Goal: Transaction & Acquisition: Purchase product/service

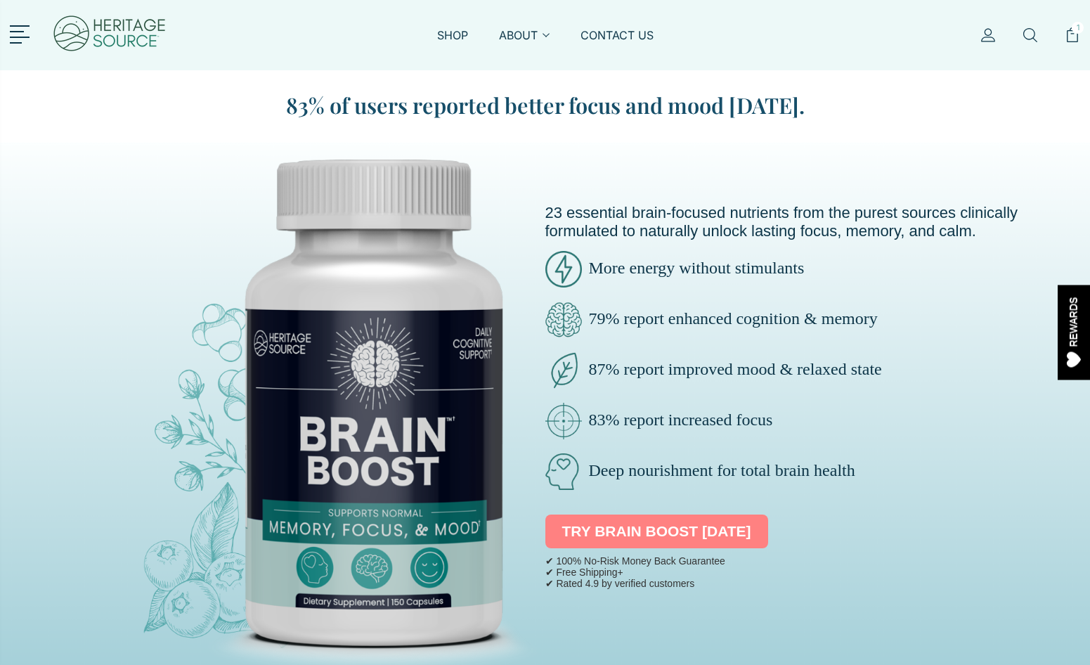
click at [648, 532] on link "TRY BRAIN BOOST [DATE]" at bounding box center [656, 531] width 223 height 34
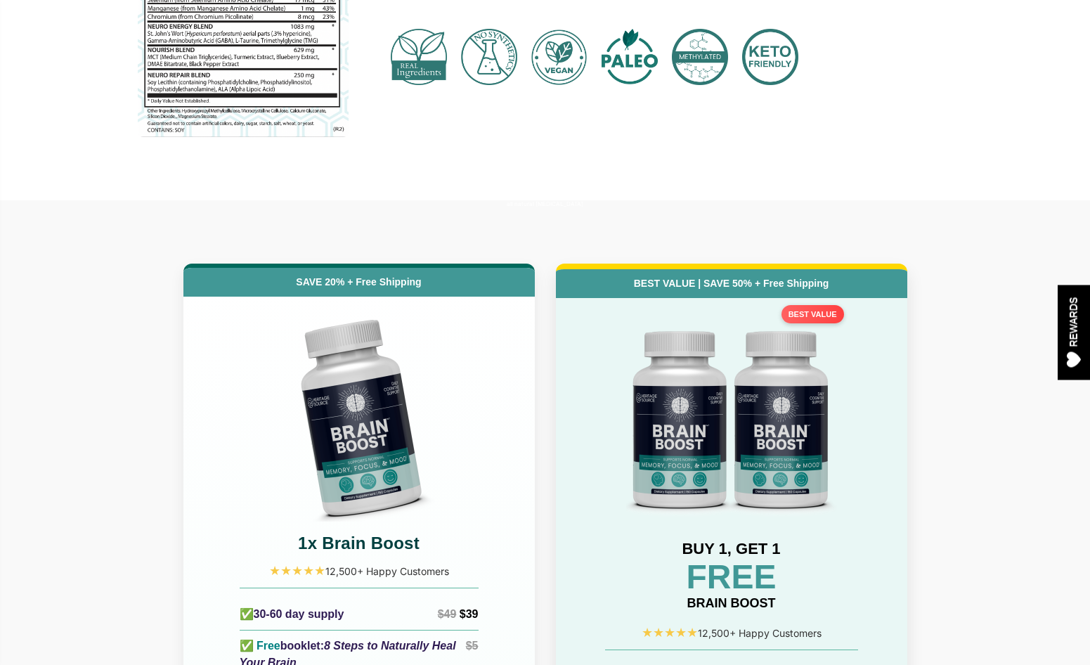
scroll to position [5993, 0]
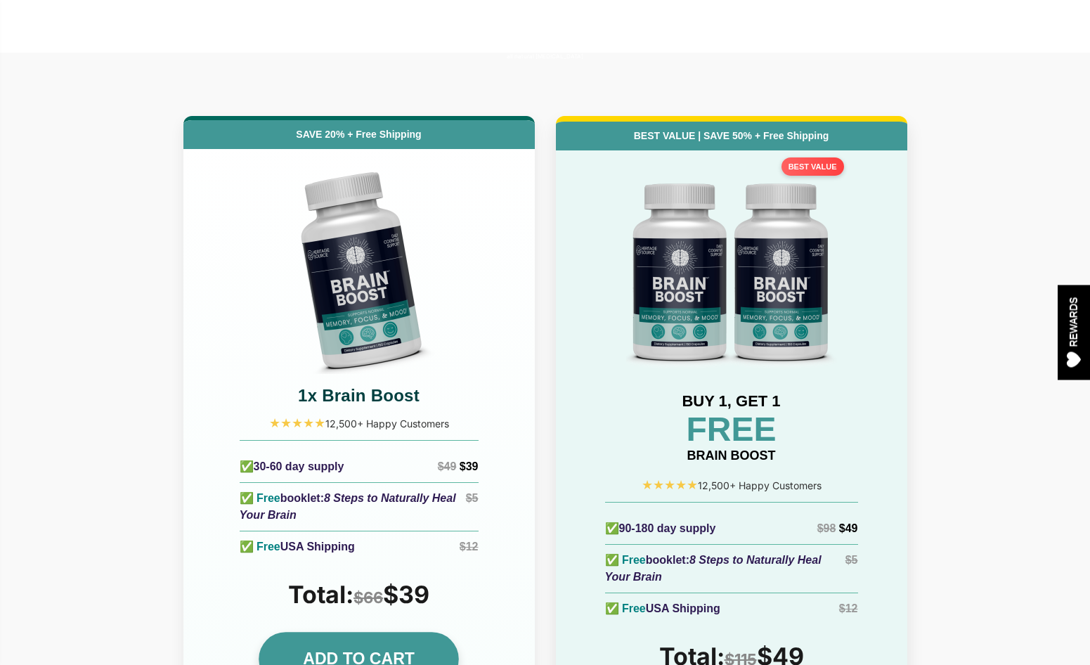
click at [410, 632] on link "ADD TO CART" at bounding box center [359, 659] width 200 height 54
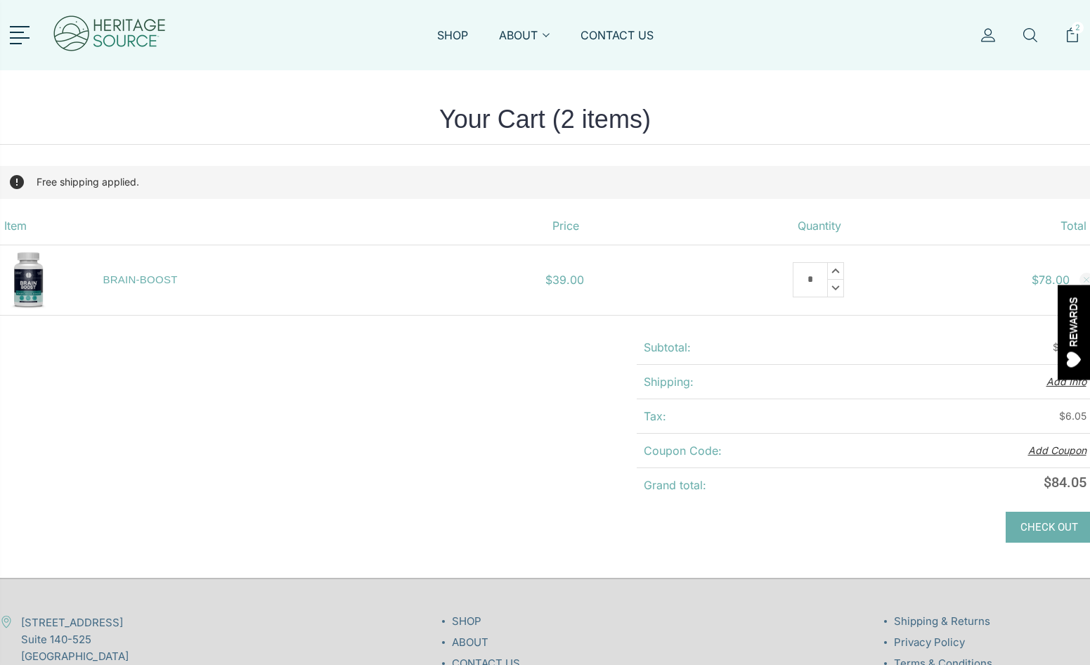
click at [93, 30] on img at bounding box center [109, 35] width 115 height 56
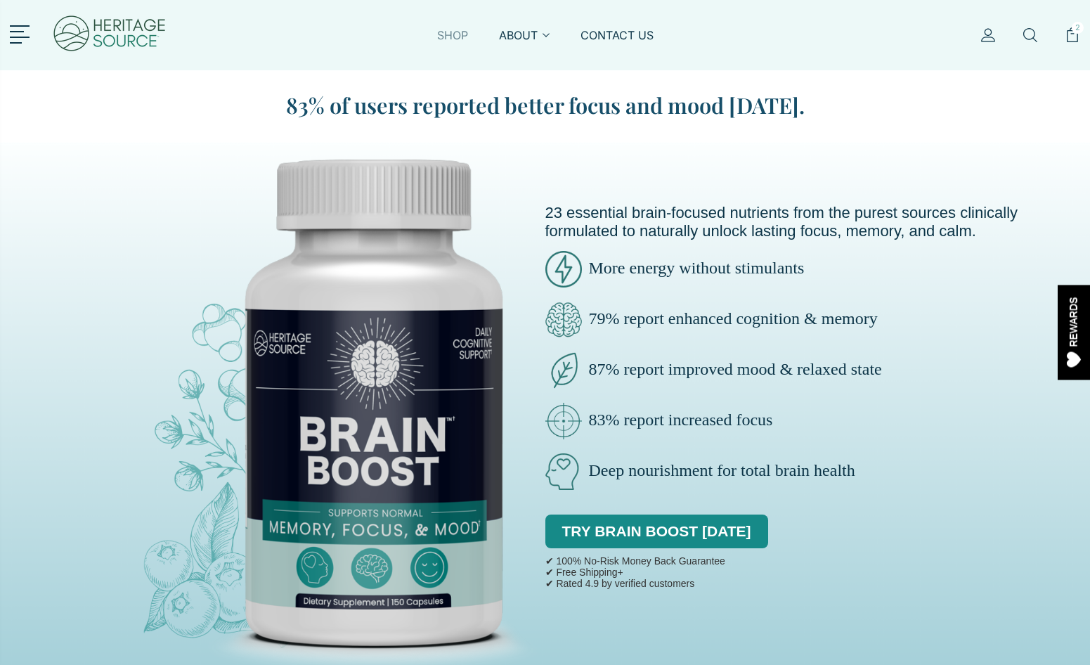
click at [446, 40] on link "SHOP" at bounding box center [452, 43] width 31 height 32
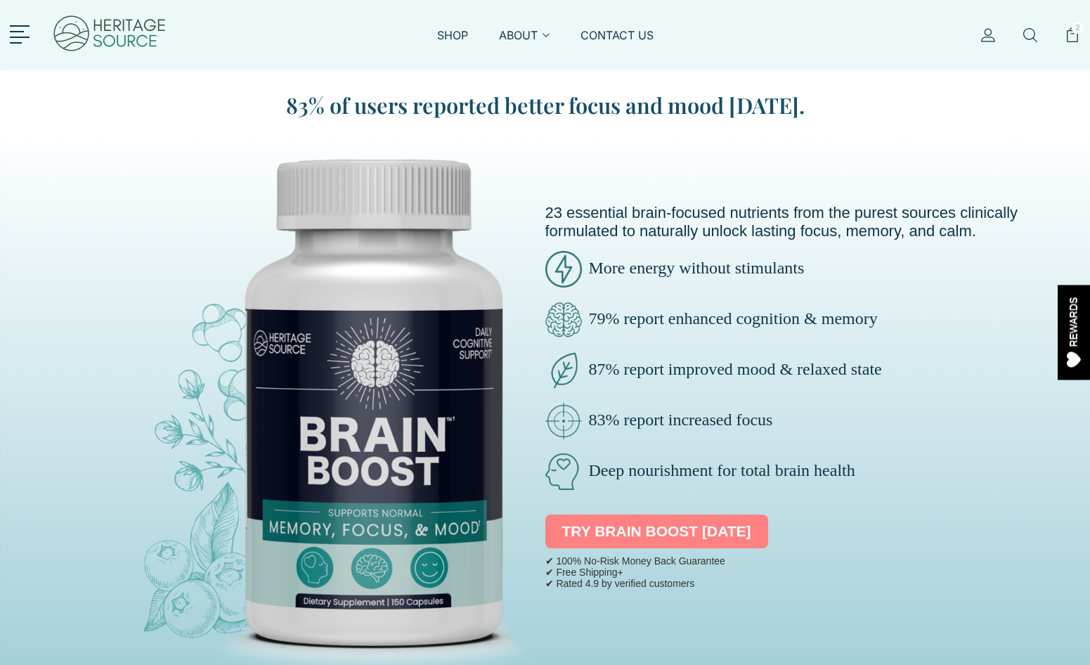
click at [610, 533] on link "TRY BRAIN BOOST [DATE]" at bounding box center [656, 531] width 223 height 34
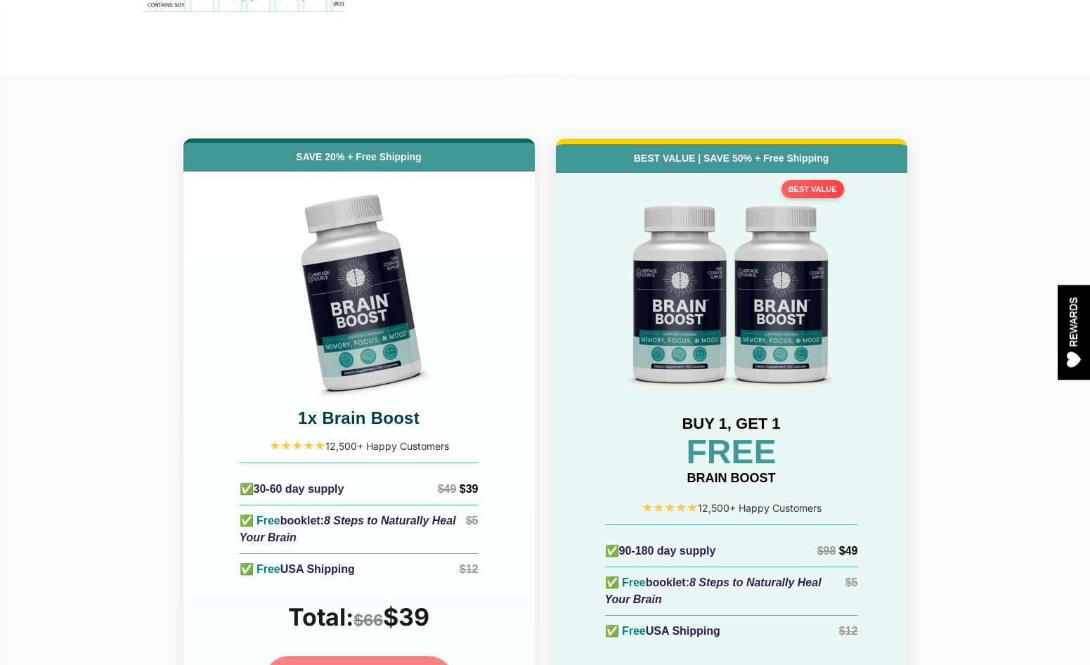
scroll to position [5993, 0]
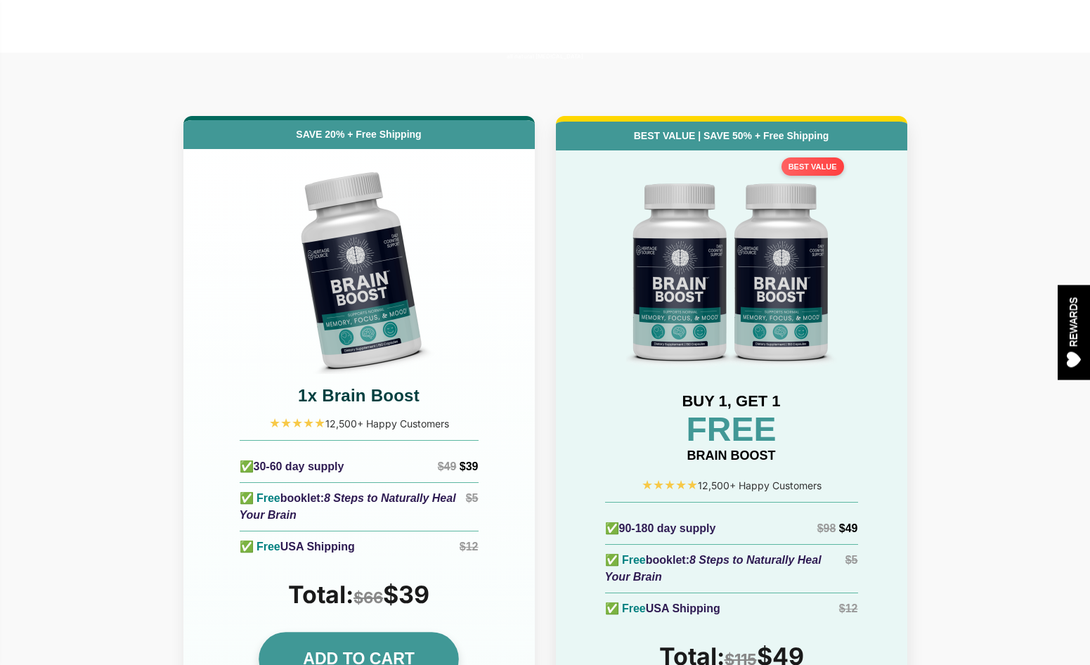
click at [445, 632] on link "ADD TO CART" at bounding box center [359, 659] width 200 height 54
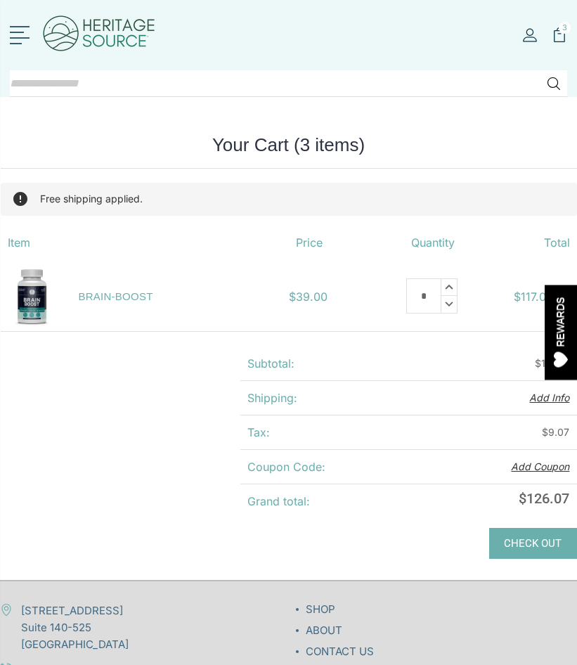
click at [18, 32] on link at bounding box center [22, 34] width 25 height 18
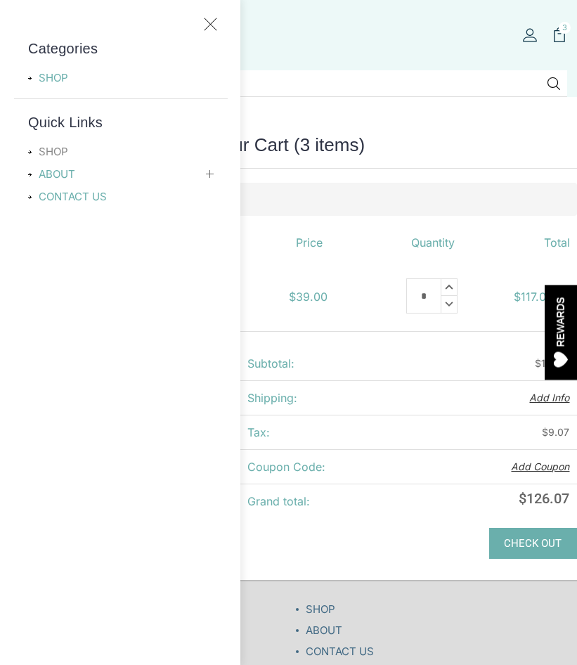
click at [52, 155] on link "SHOP" at bounding box center [57, 151] width 58 height 17
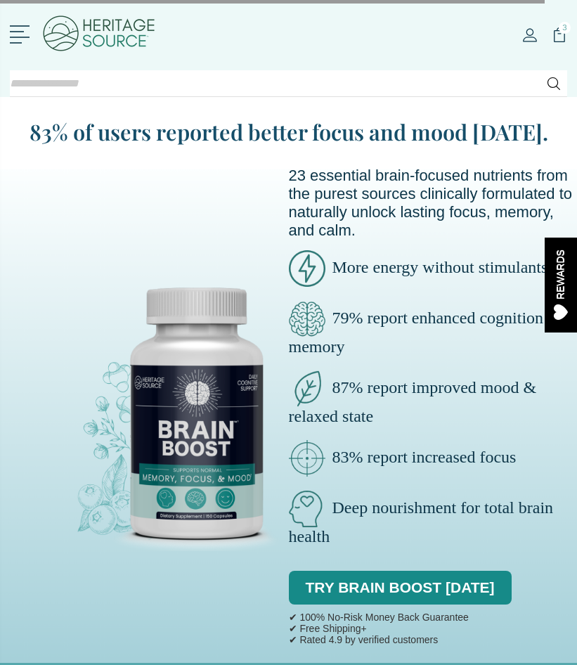
click at [19, 39] on link at bounding box center [22, 33] width 25 height 18
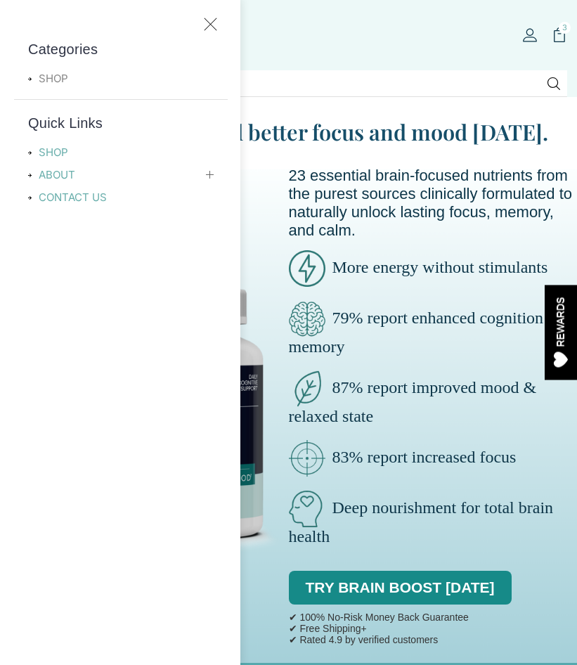
click at [41, 84] on link "SHOP" at bounding box center [57, 78] width 58 height 17
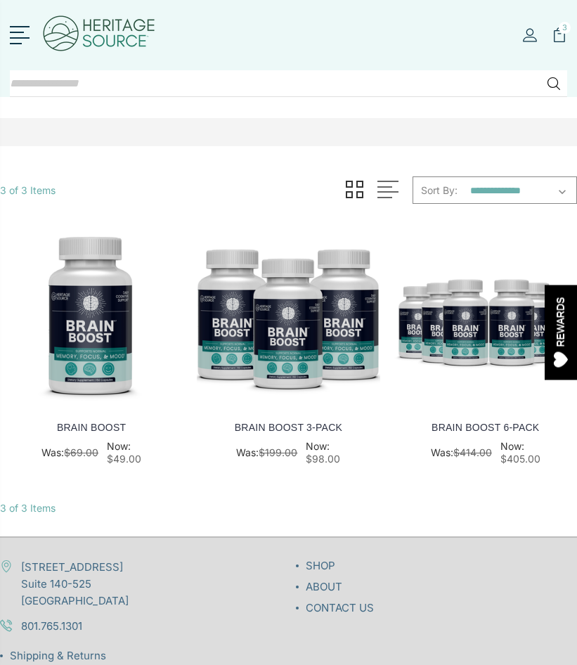
click at [229, 345] on img at bounding box center [288, 316] width 183 height 183
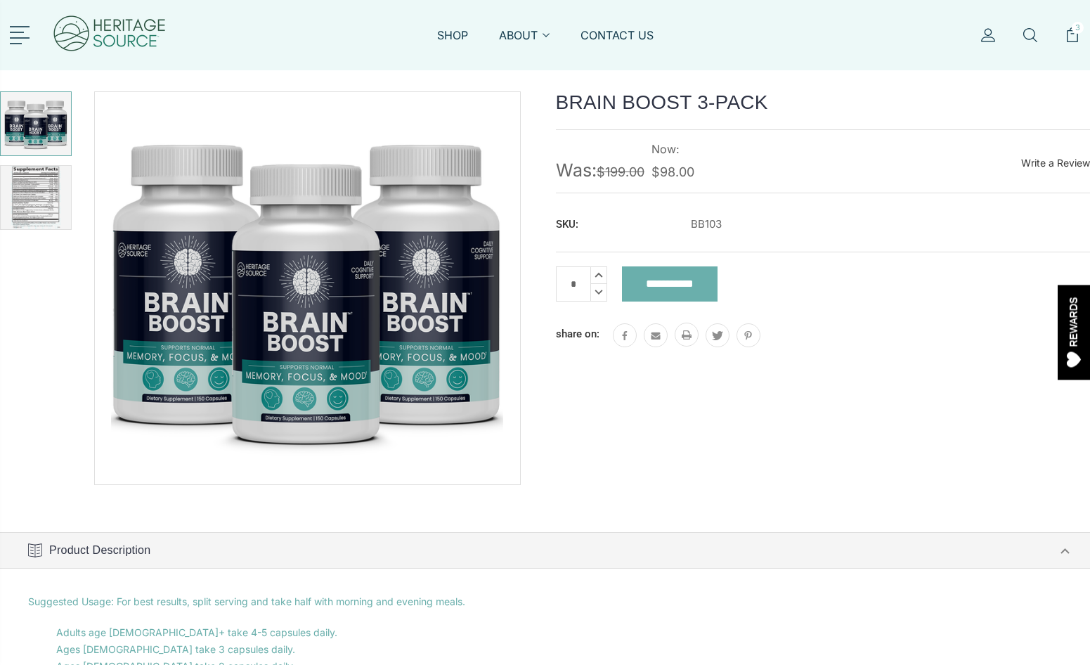
click at [22, 41] on link at bounding box center [22, 34] width 25 height 18
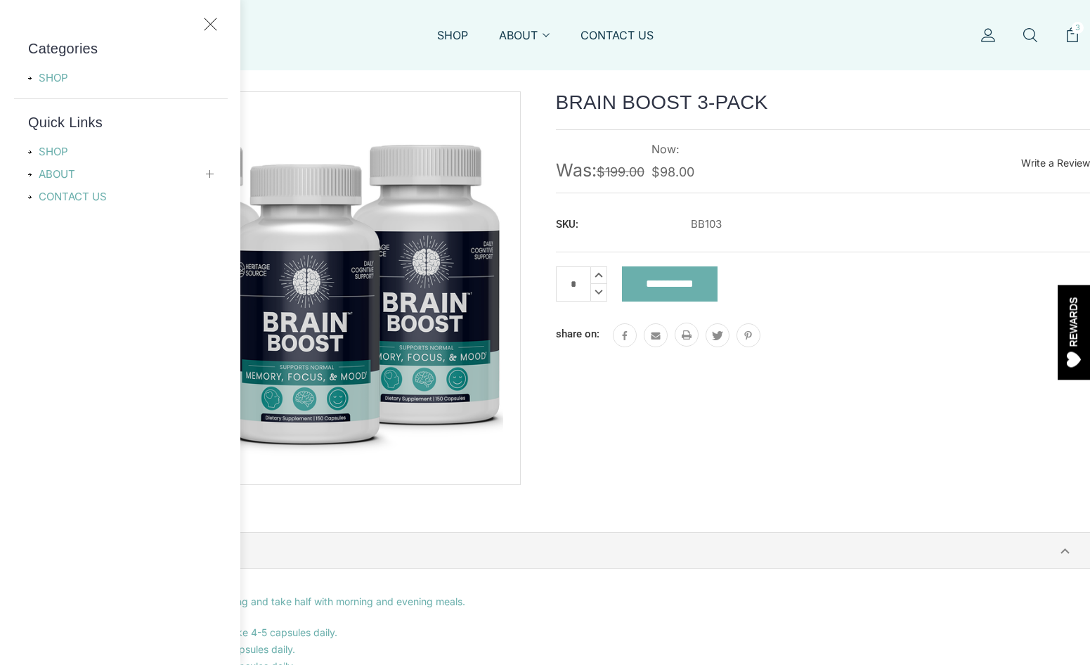
click at [217, 16] on div "Categories SHOP Quick Links SHOP ABOUT About Heritage Source Affiliates & Creat…" at bounding box center [120, 113] width 240 height 226
click at [211, 22] on icon at bounding box center [210, 24] width 13 height 13
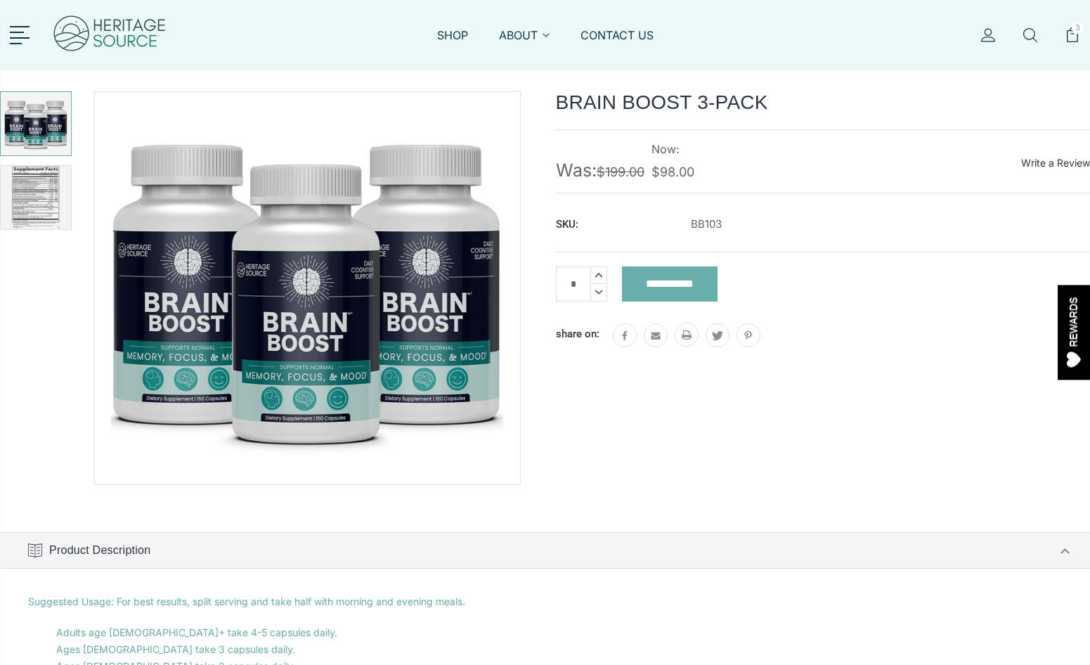
click at [122, 31] on img at bounding box center [109, 35] width 115 height 56
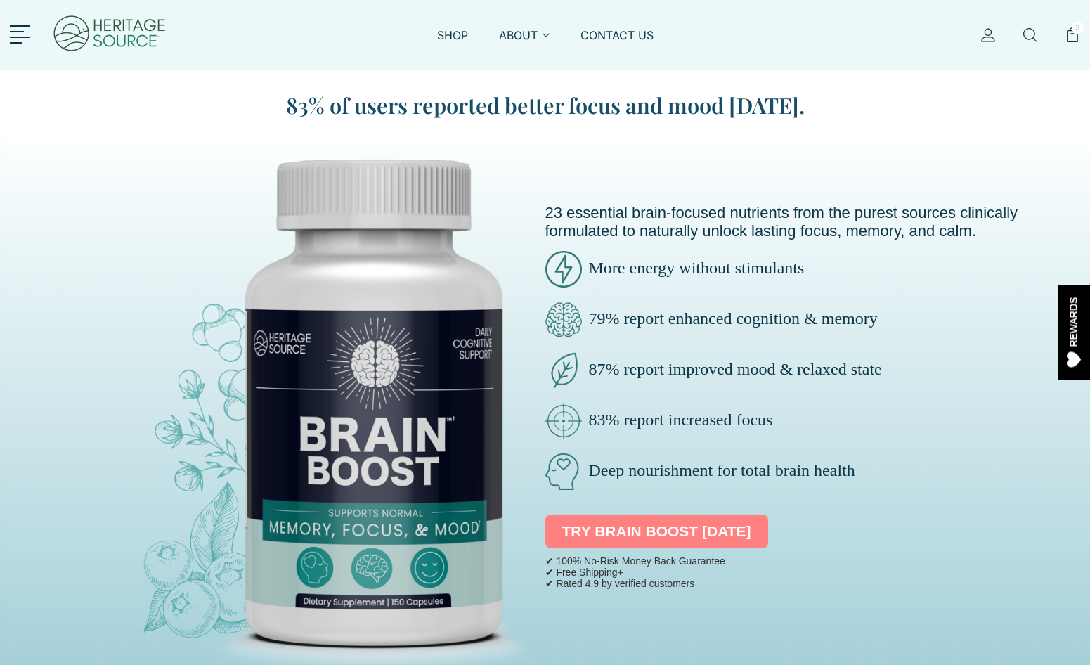
click at [606, 525] on link "TRY BRAIN BOOST TODAY" at bounding box center [656, 531] width 223 height 34
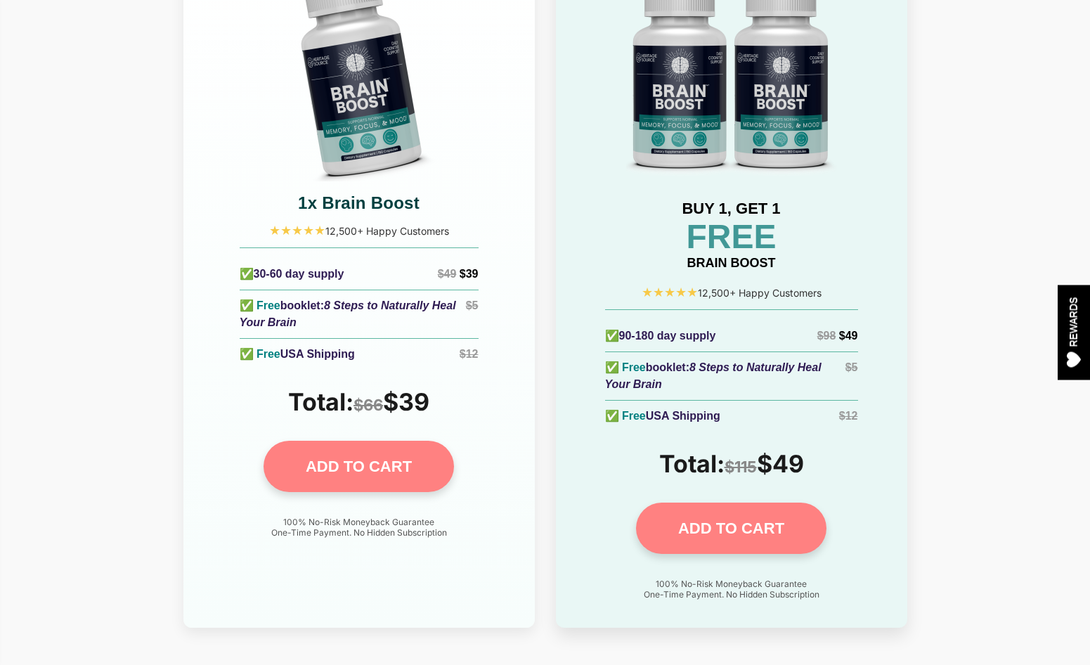
scroll to position [6331, 0]
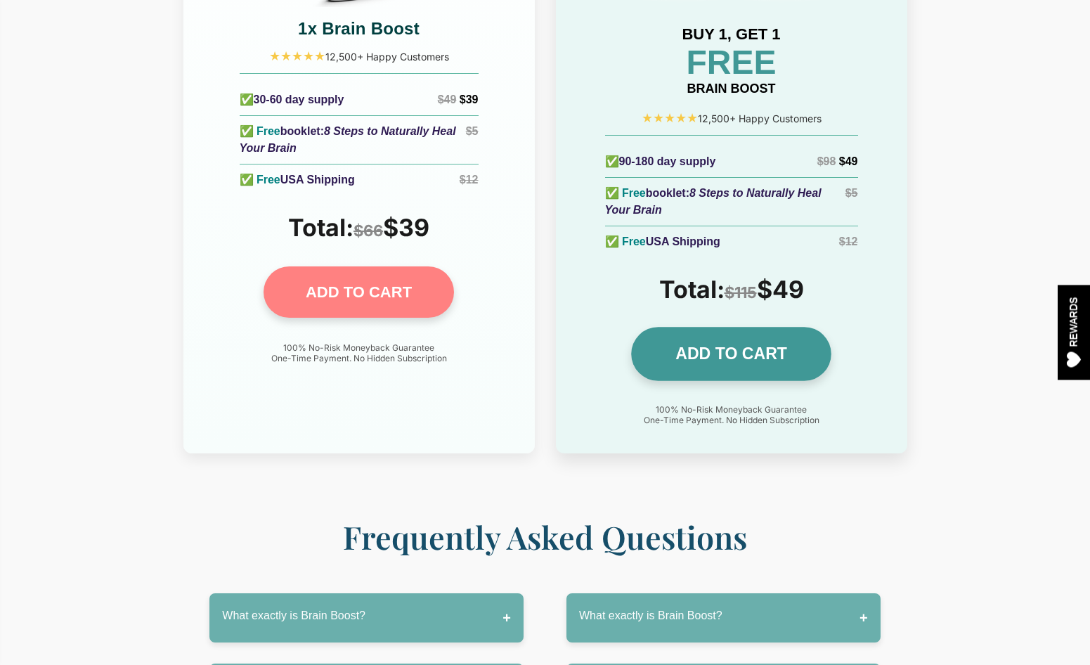
click at [674, 327] on link "ADD TO CART" at bounding box center [731, 354] width 200 height 54
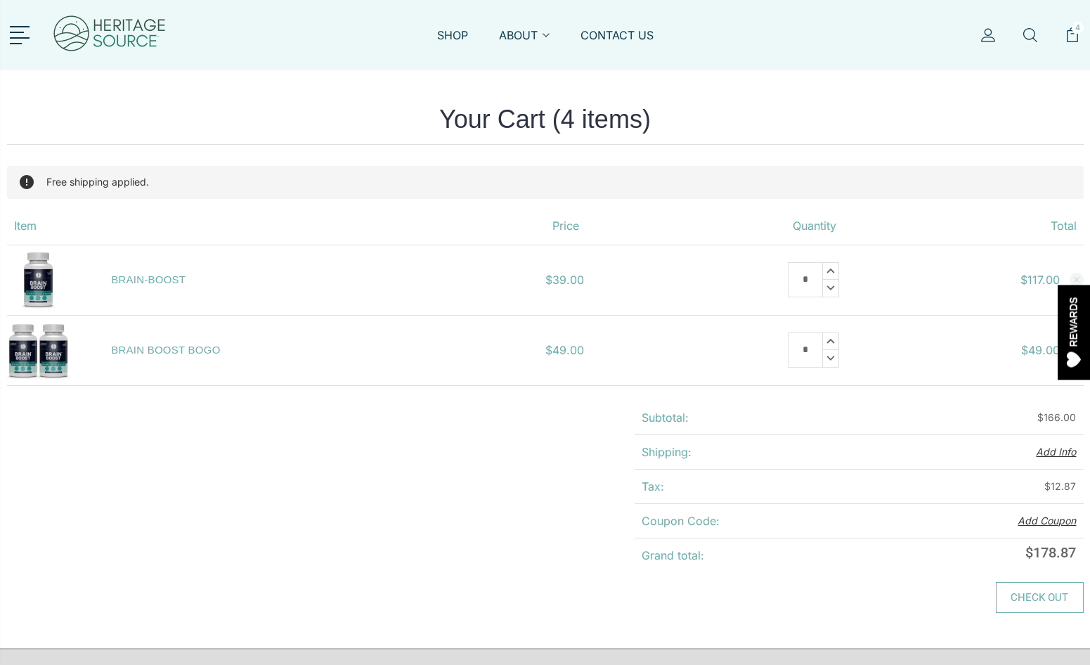
click at [1025, 609] on link "Check out" at bounding box center [1040, 597] width 88 height 31
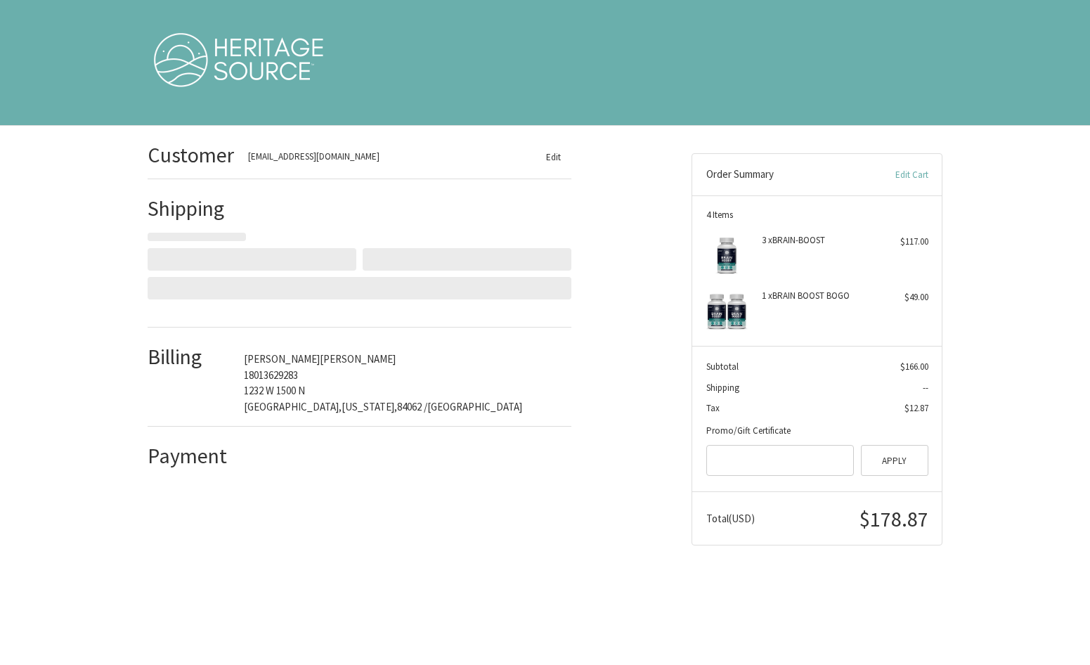
select select "**"
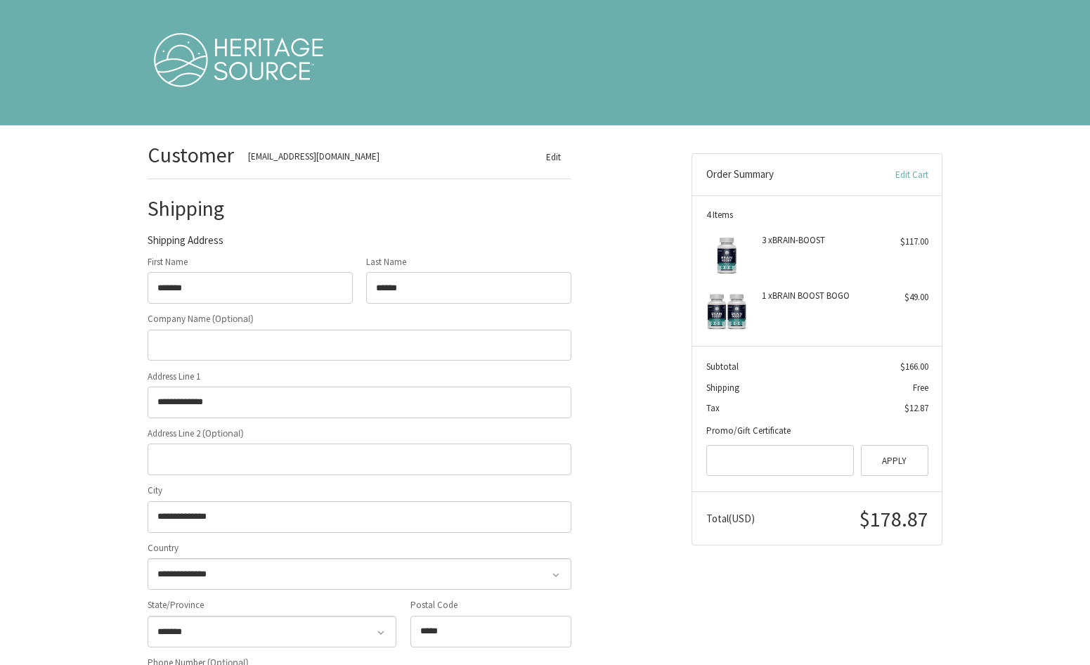
click at [272, 60] on img at bounding box center [239, 62] width 176 height 70
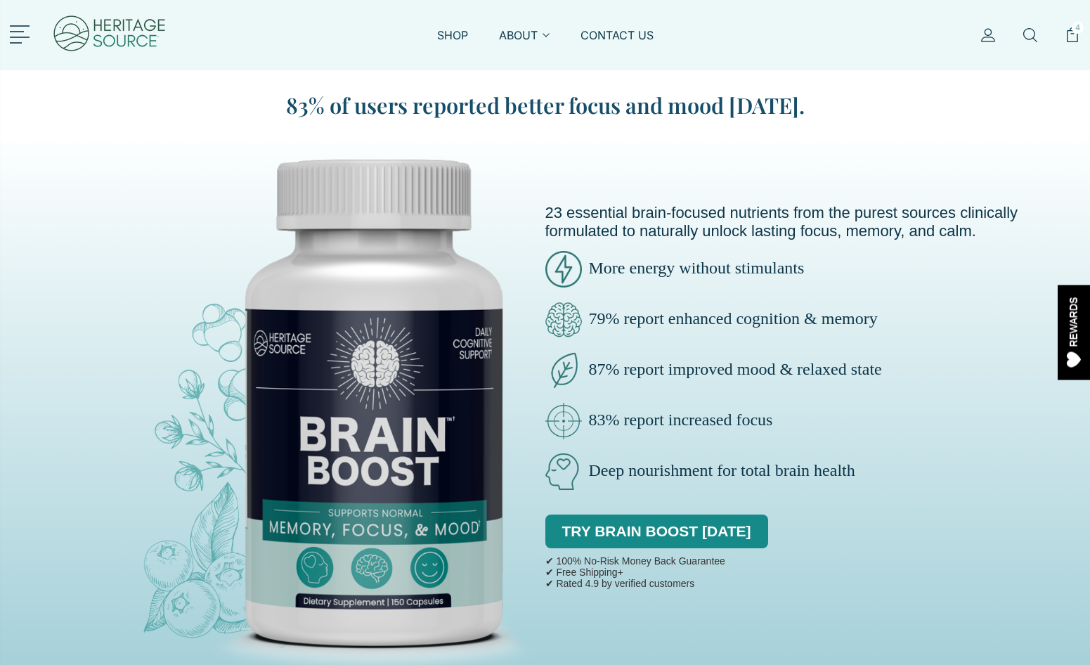
click at [23, 24] on link at bounding box center [22, 33] width 25 height 18
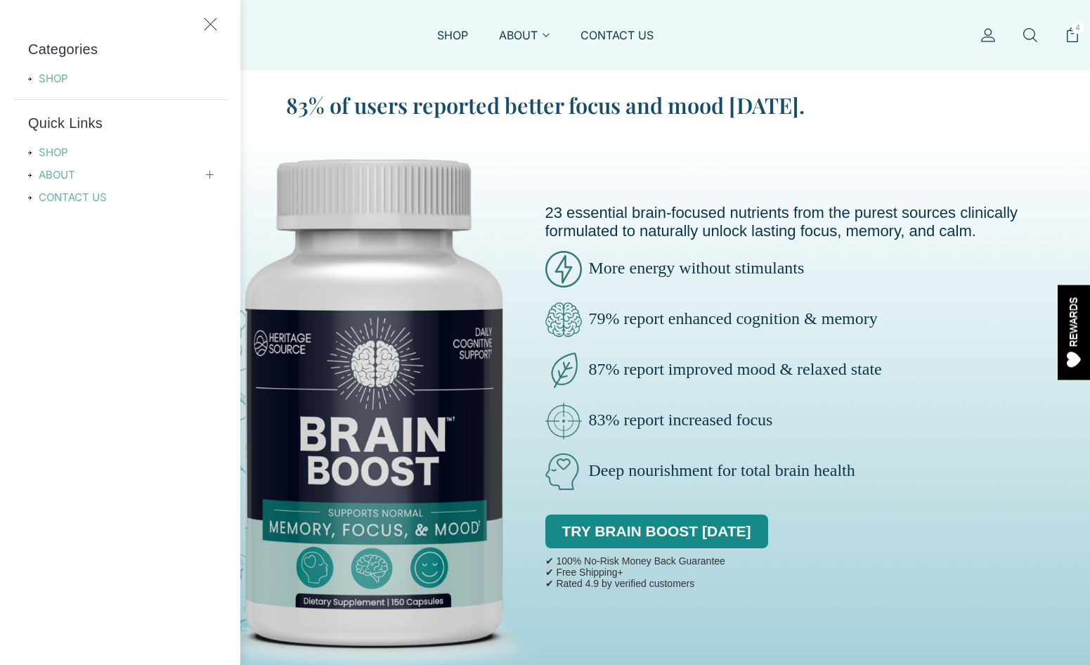
click at [59, 66] on div "Categories SHOP" at bounding box center [121, 63] width 214 height 48
click at [58, 78] on link "SHOP" at bounding box center [57, 78] width 58 height 17
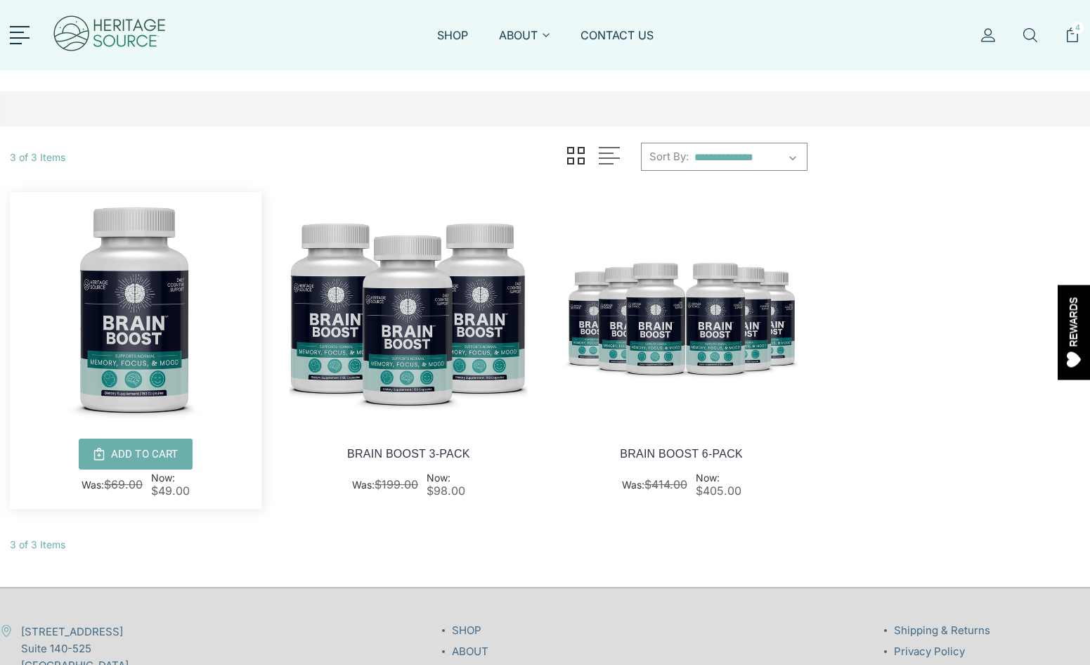
click at [151, 316] on img at bounding box center [136, 310] width 252 height 237
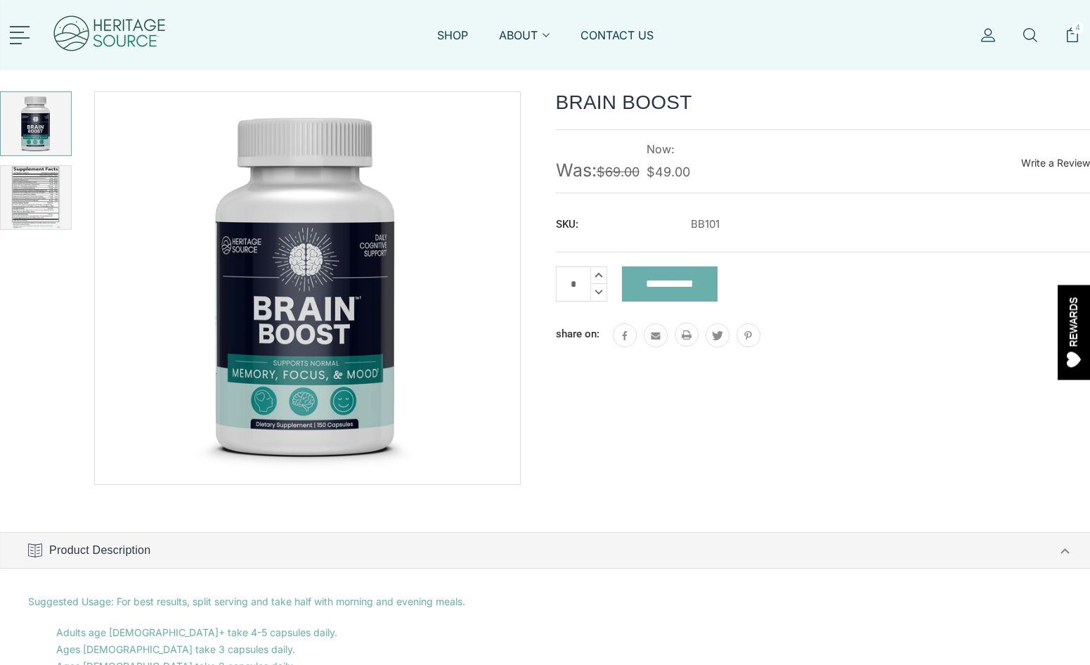
click at [27, 27] on link at bounding box center [22, 34] width 25 height 18
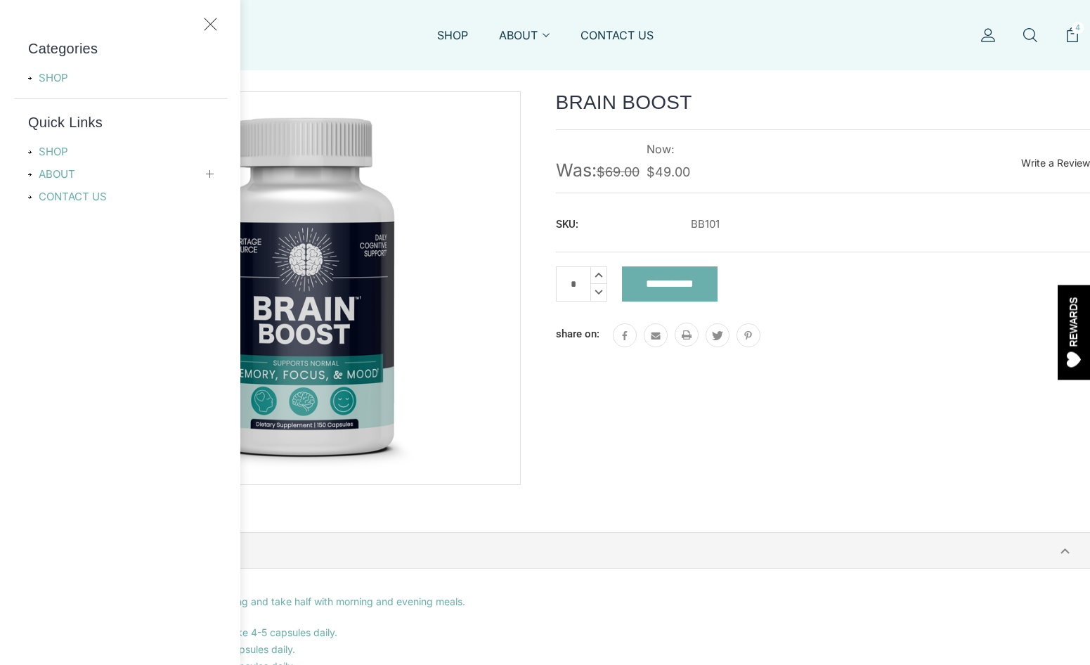
click at [341, 38] on ul "SHOP ABOUT About Heritage Source Affiliates & Creators Boost Your Friends - Rew…" at bounding box center [545, 43] width 535 height 32
click at [1068, 41] on use at bounding box center [1072, 34] width 11 height 15
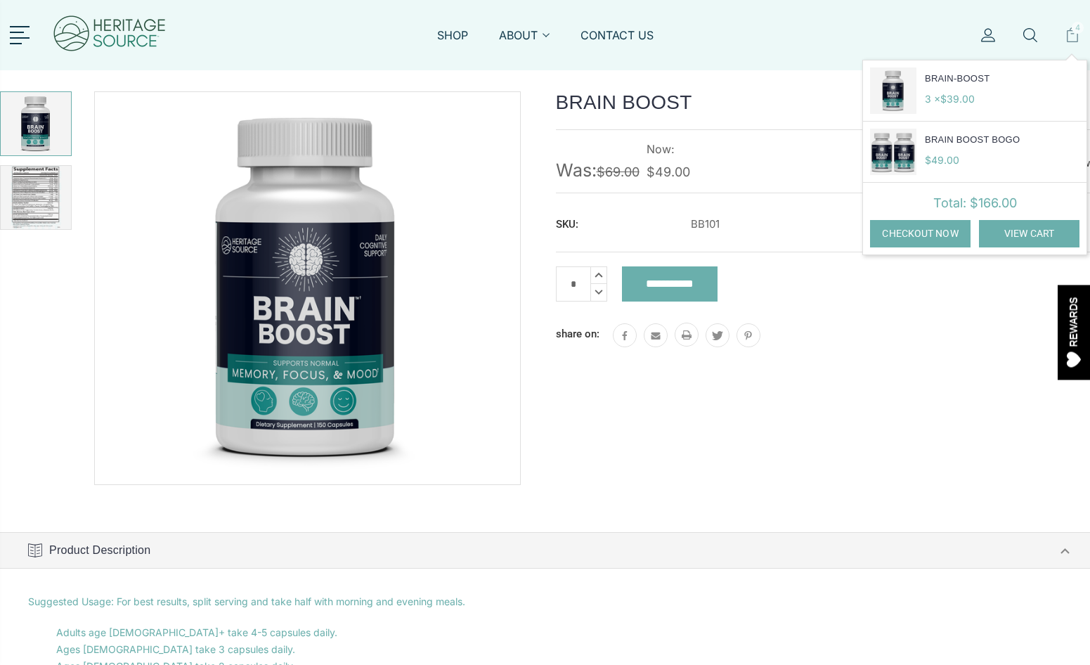
click at [995, 222] on link "View Cart" at bounding box center [1029, 233] width 100 height 27
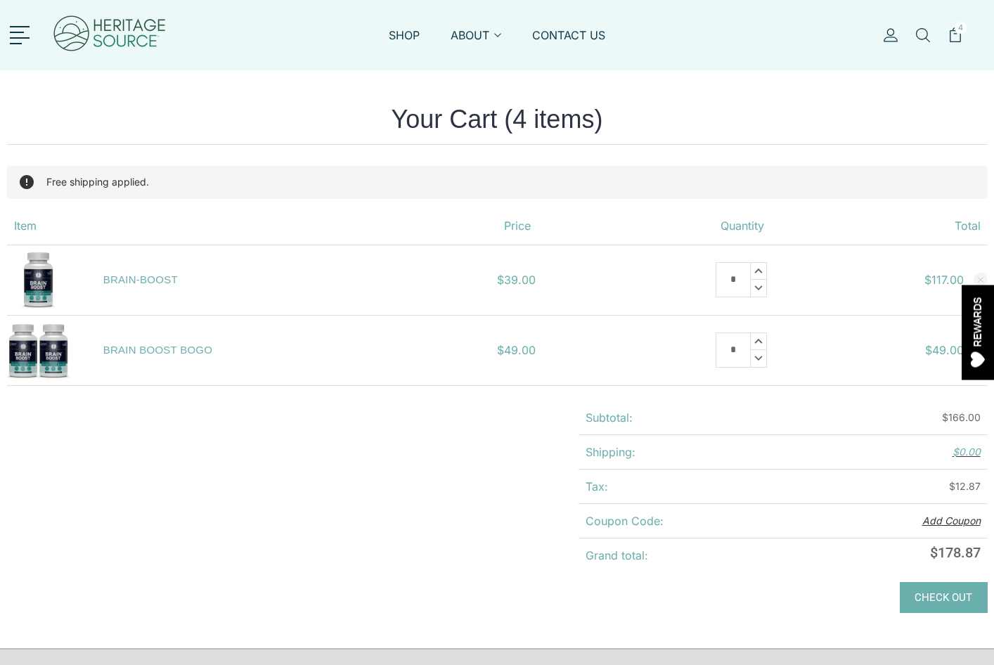
click at [56, 285] on img at bounding box center [38, 279] width 63 height 63
click at [43, 283] on img at bounding box center [38, 279] width 63 height 63
click at [124, 277] on link "BRAIN-BOOST" at bounding box center [140, 279] width 74 height 12
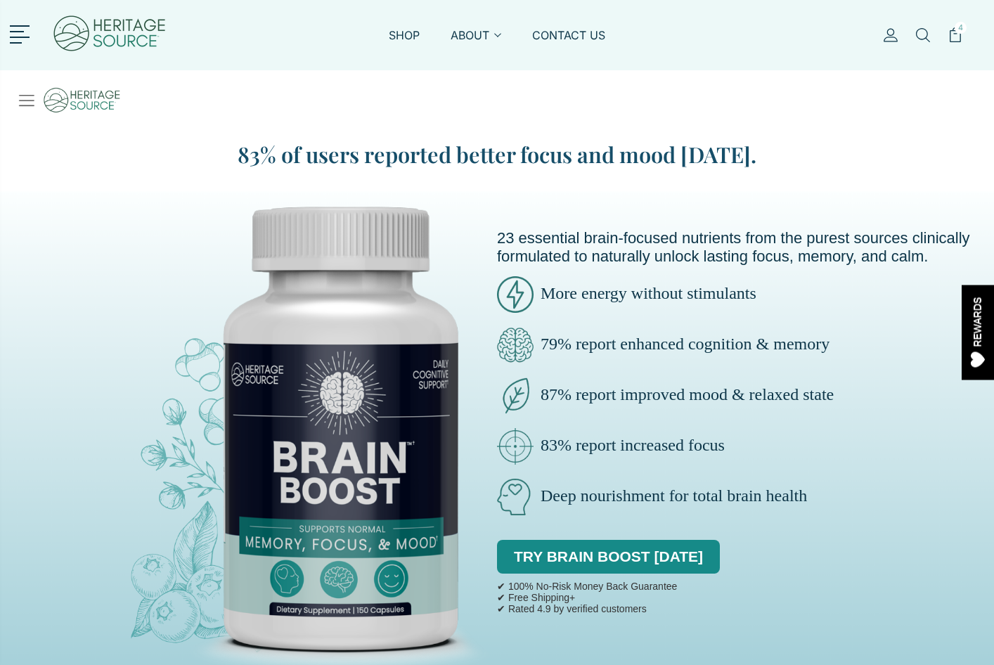
click at [79, 97] on img at bounding box center [66, 100] width 110 height 39
click at [31, 104] on img at bounding box center [66, 100] width 110 height 39
click at [108, 35] on img at bounding box center [109, 35] width 115 height 56
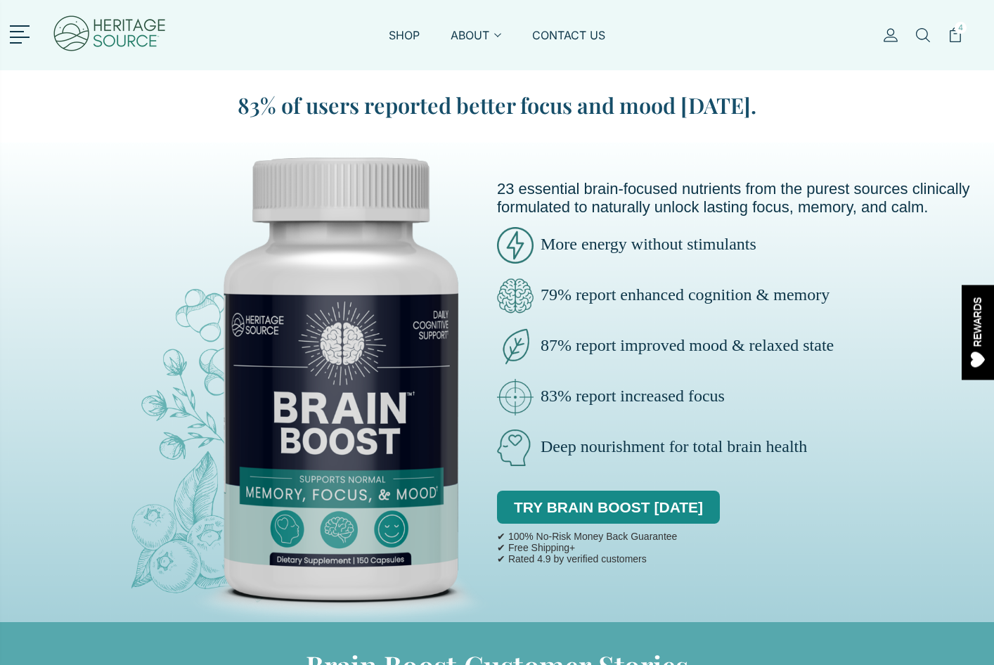
click at [942, 30] on ul "Sign in Register 4" at bounding box center [863, 43] width 244 height 32
click at [949, 39] on link "4" at bounding box center [954, 43] width 15 height 32
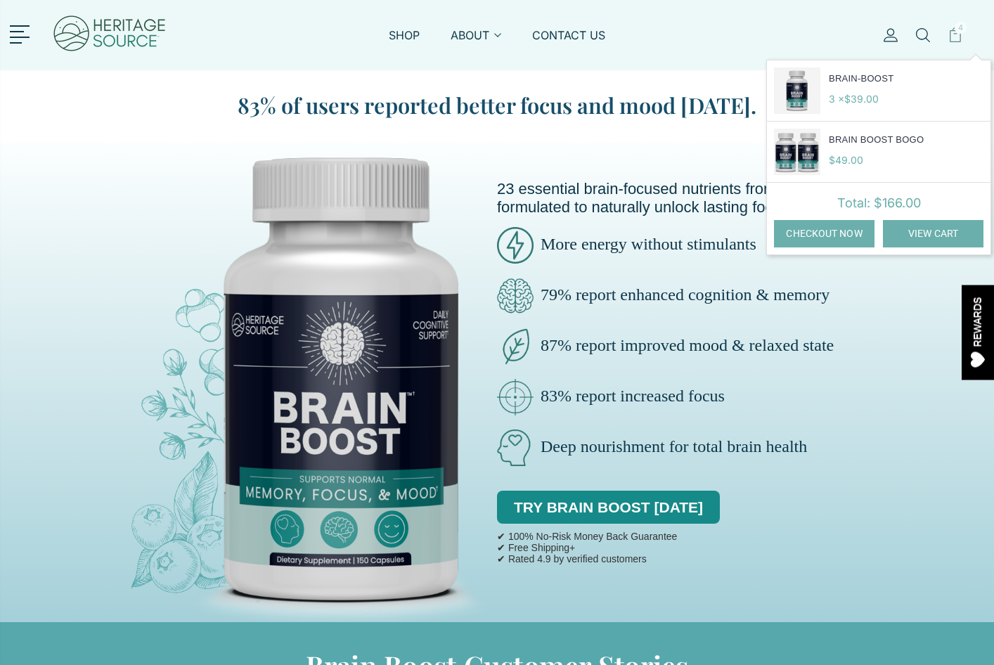
click at [915, 222] on link "View Cart" at bounding box center [933, 233] width 100 height 27
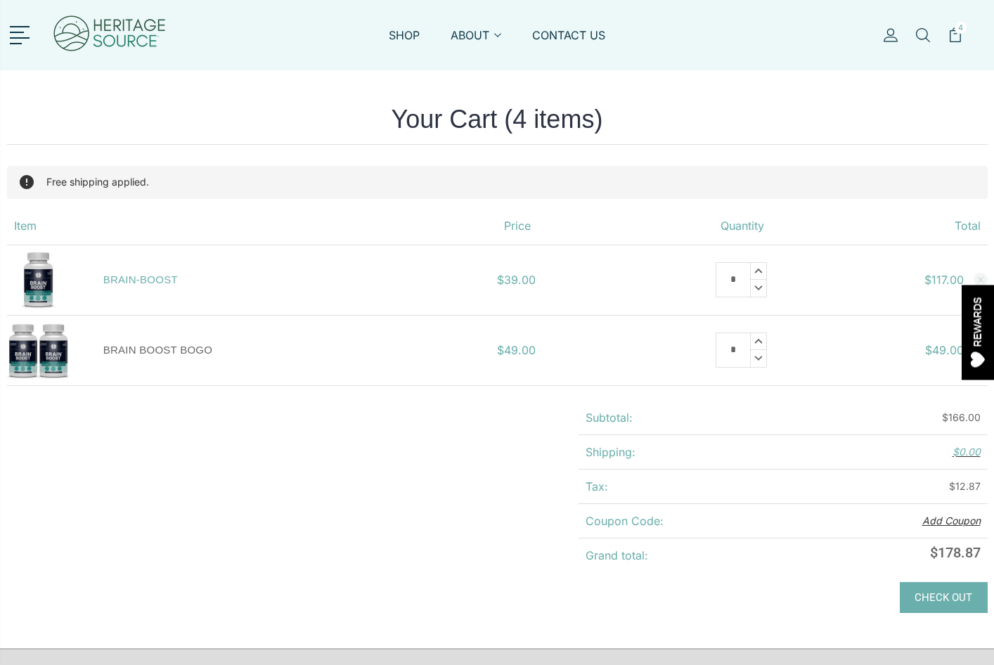
click at [150, 349] on link "BRAIN BOOST BOGO" at bounding box center [157, 350] width 109 height 12
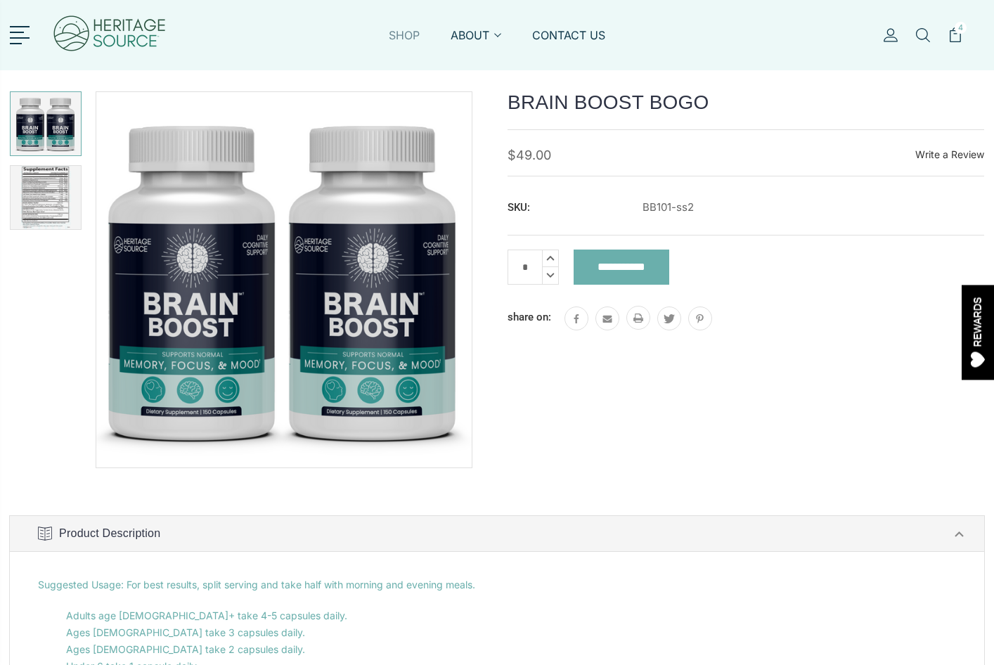
click at [407, 34] on link "SHOP" at bounding box center [404, 43] width 31 height 32
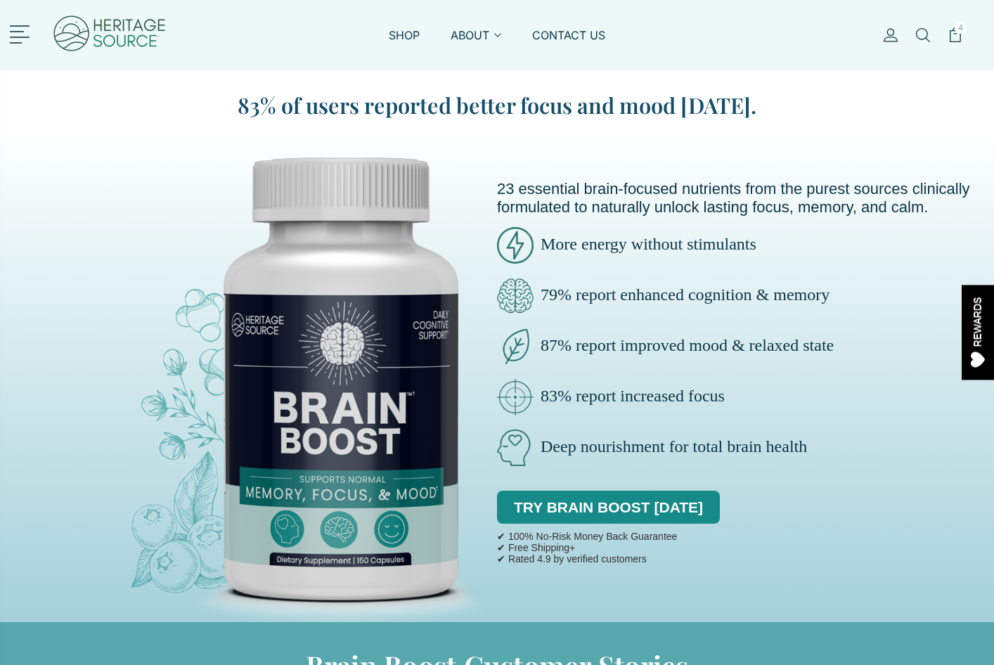
click at [18, 38] on link at bounding box center [22, 33] width 25 height 18
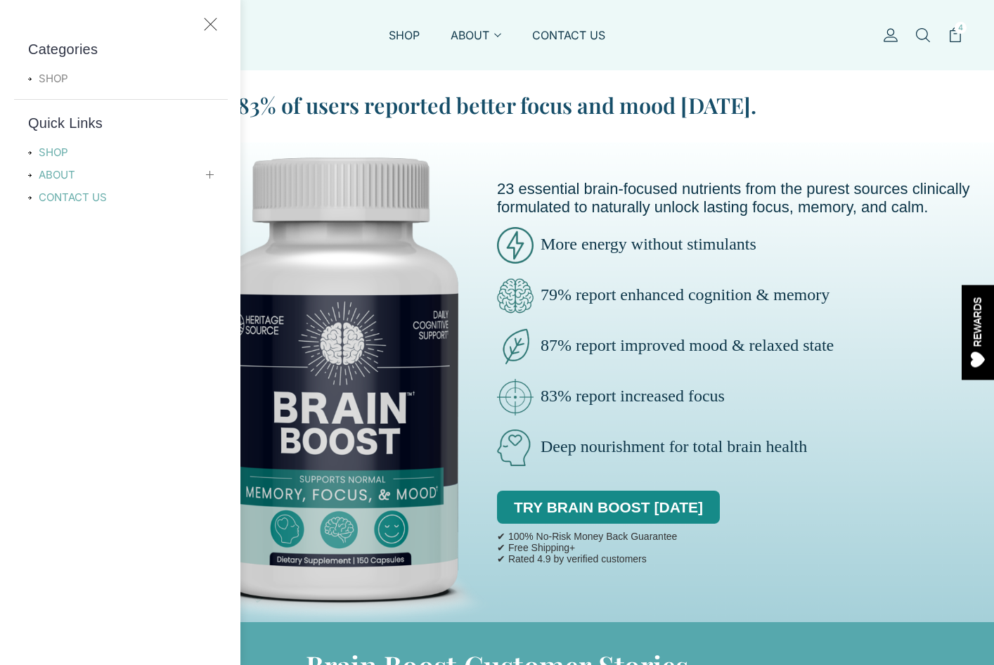
click at [51, 80] on link "SHOP" at bounding box center [57, 78] width 58 height 17
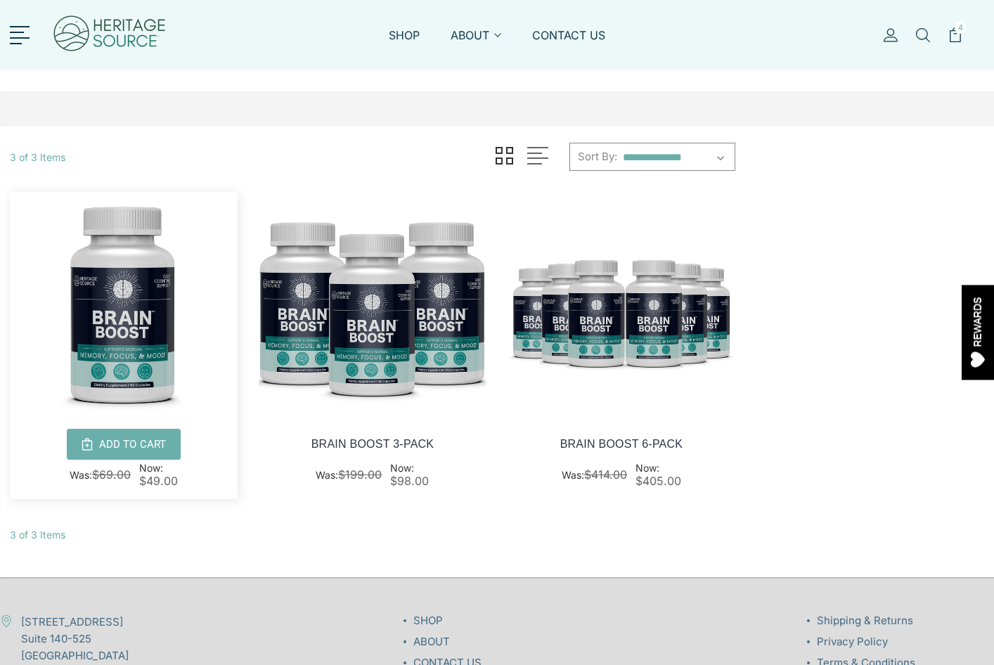
click at [110, 304] on img at bounding box center [124, 306] width 228 height 228
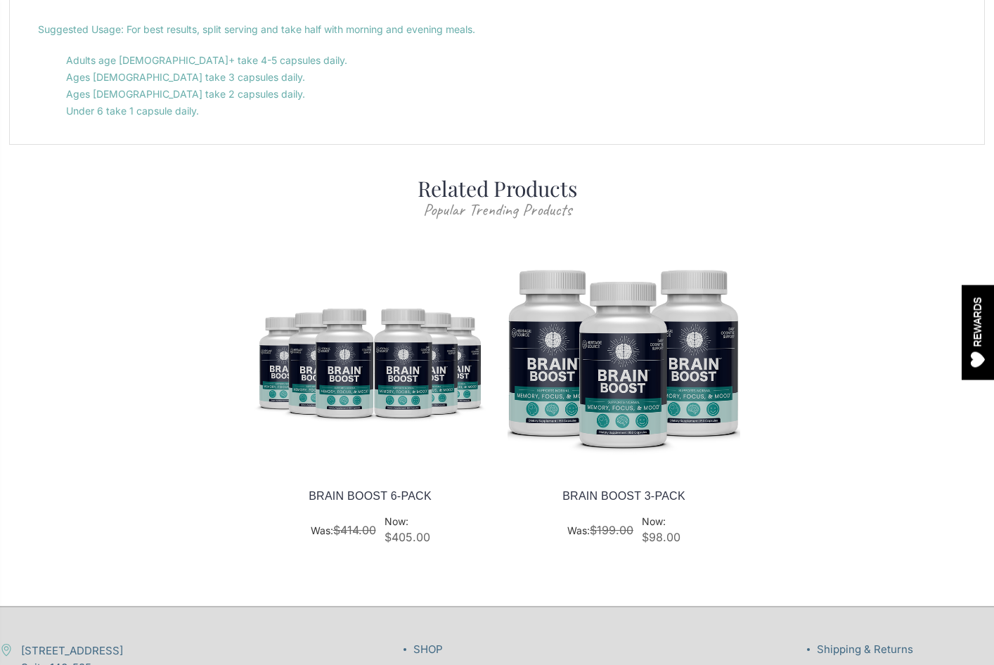
scroll to position [552, 0]
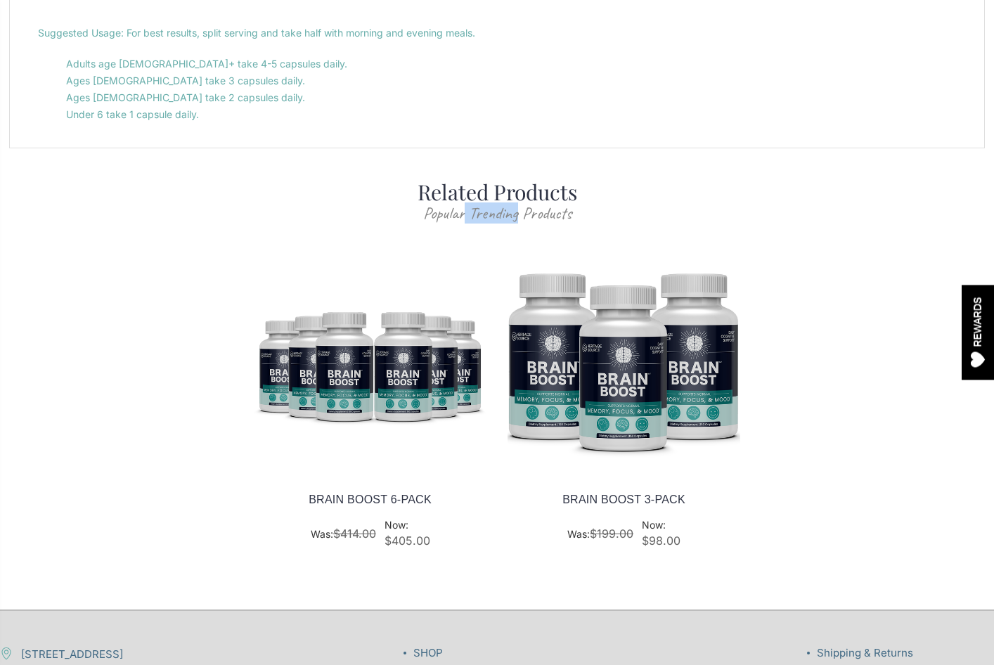
drag, startPoint x: 462, startPoint y: 212, endPoint x: 517, endPoint y: 211, distance: 54.8
click at [517, 211] on p "Popular Trending Products" at bounding box center [497, 212] width 994 height 17
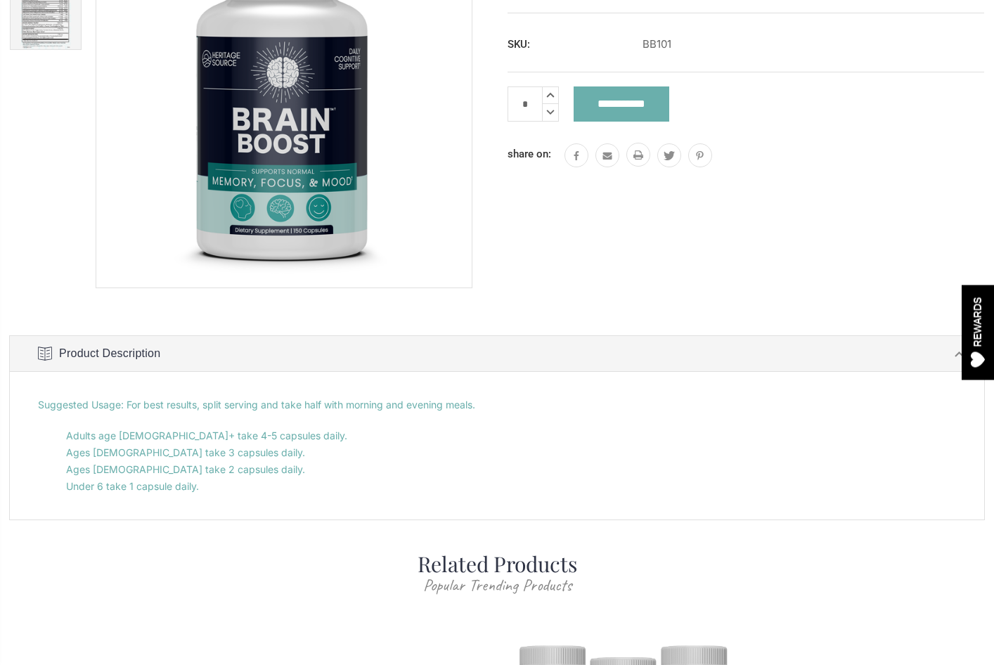
scroll to position [295, 0]
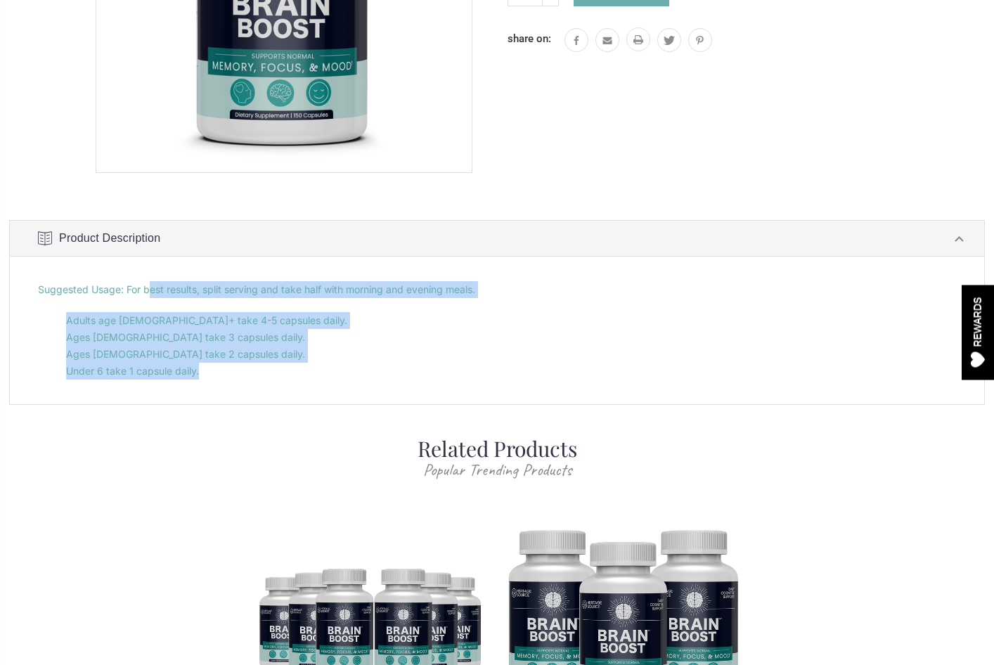
drag, startPoint x: 150, startPoint y: 291, endPoint x: 148, endPoint y: 383, distance: 92.1
click at [148, 383] on div "Suggested Usage: For best results, split serving and take half with morning and…" at bounding box center [497, 330] width 974 height 148
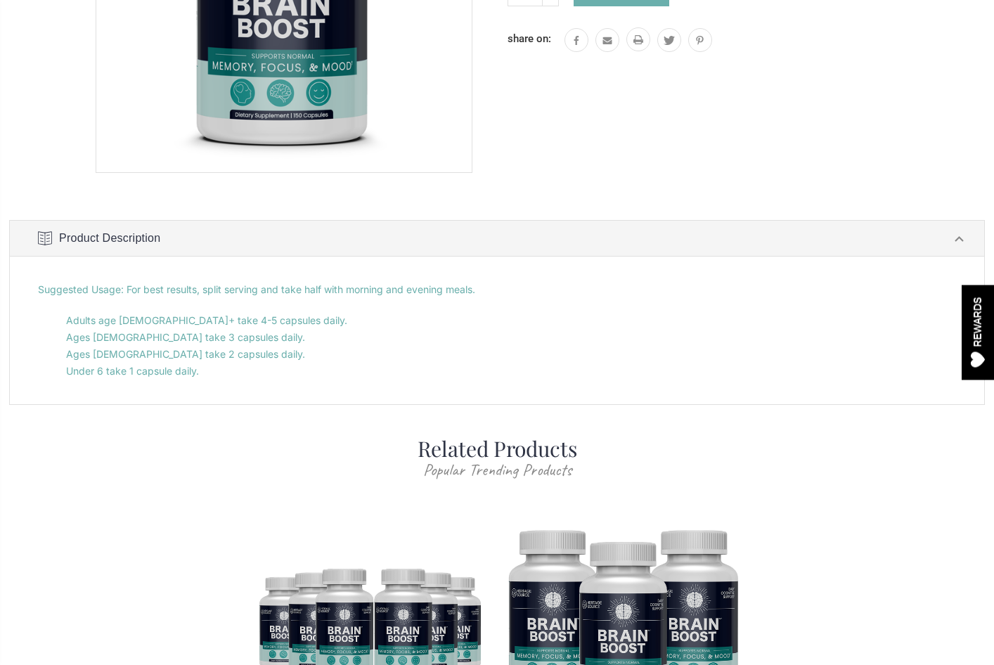
scroll to position [0, 0]
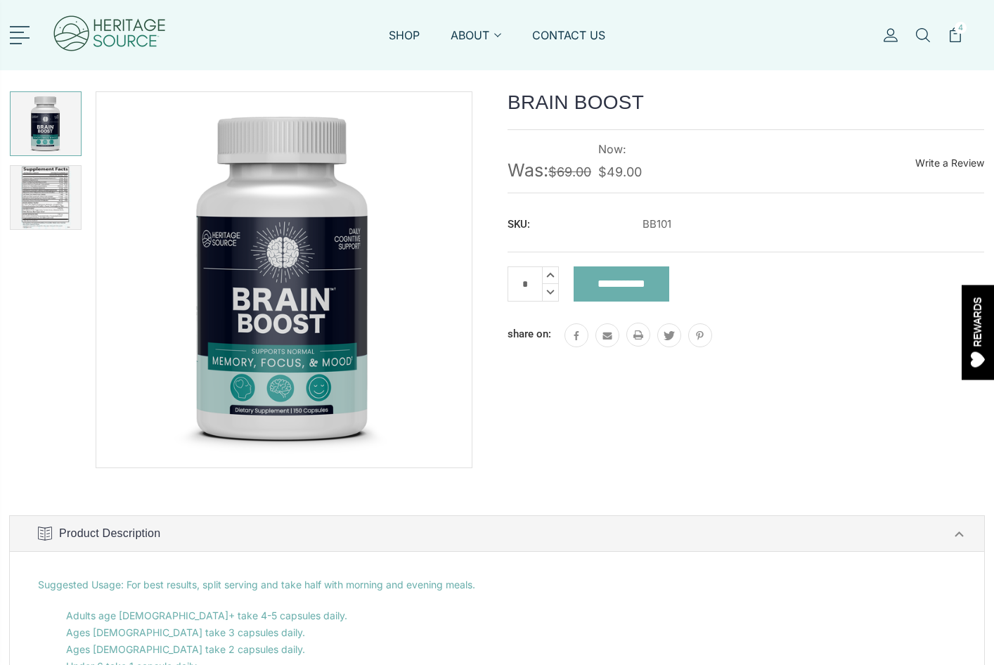
click at [25, 34] on link at bounding box center [22, 34] width 25 height 18
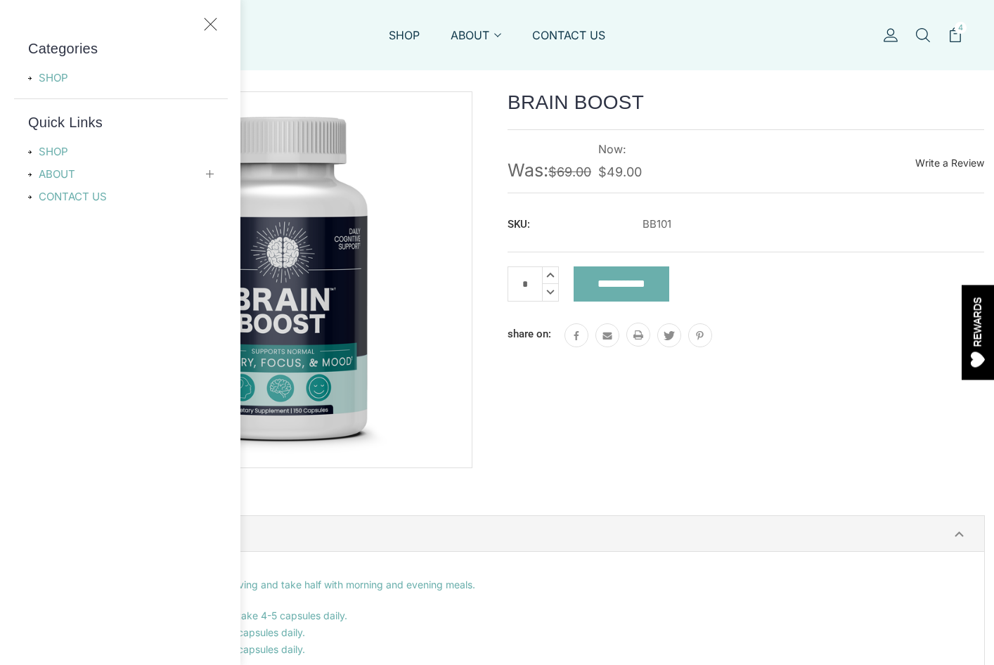
click at [207, 23] on icon at bounding box center [210, 24] width 13 height 13
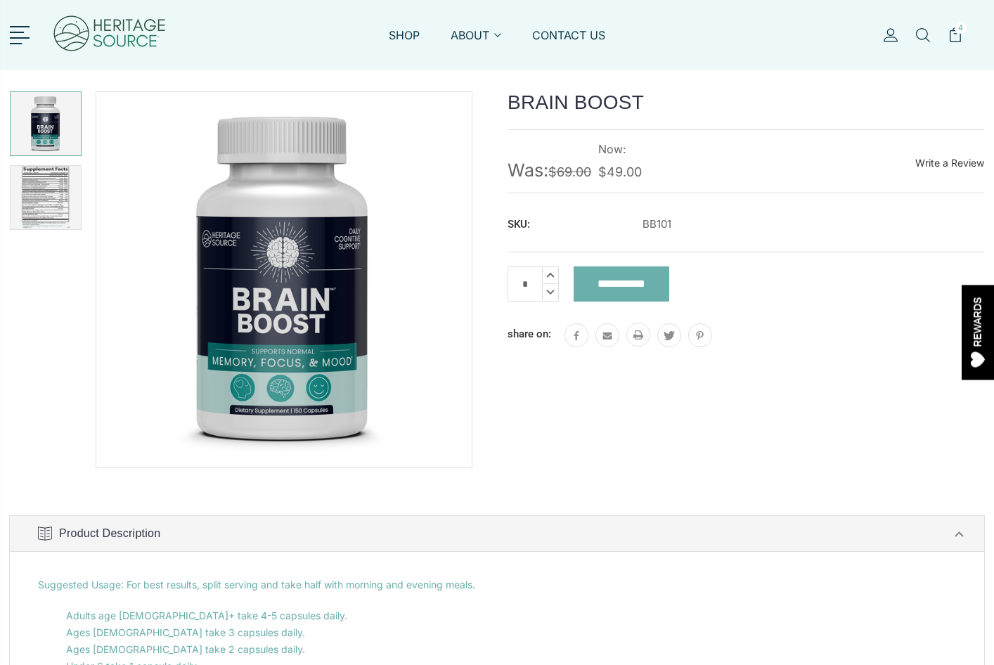
click at [84, 24] on img at bounding box center [109, 35] width 115 height 56
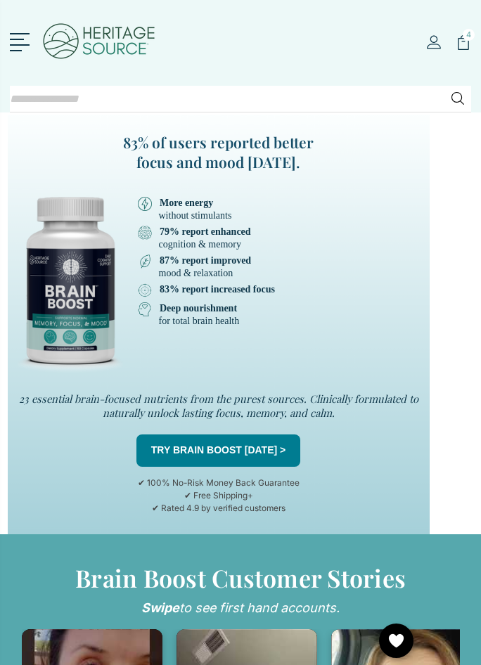
click at [453, 100] on icon at bounding box center [457, 98] width 13 height 13
click at [415, 48] on ul "Sign in Register 4" at bounding box center [355, 50] width 230 height 32
click at [353, 46] on ul "Sign in Register 4" at bounding box center [355, 50] width 230 height 32
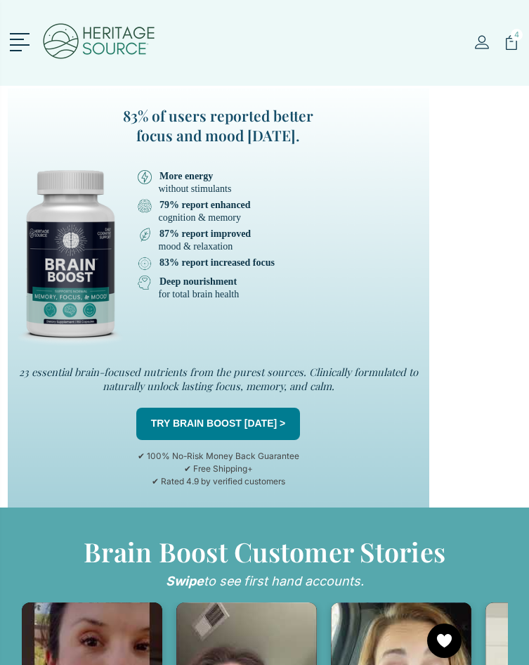
click at [415, 408] on div "TRY BRAIN BOOST TODAY >" at bounding box center [219, 424] width 402 height 32
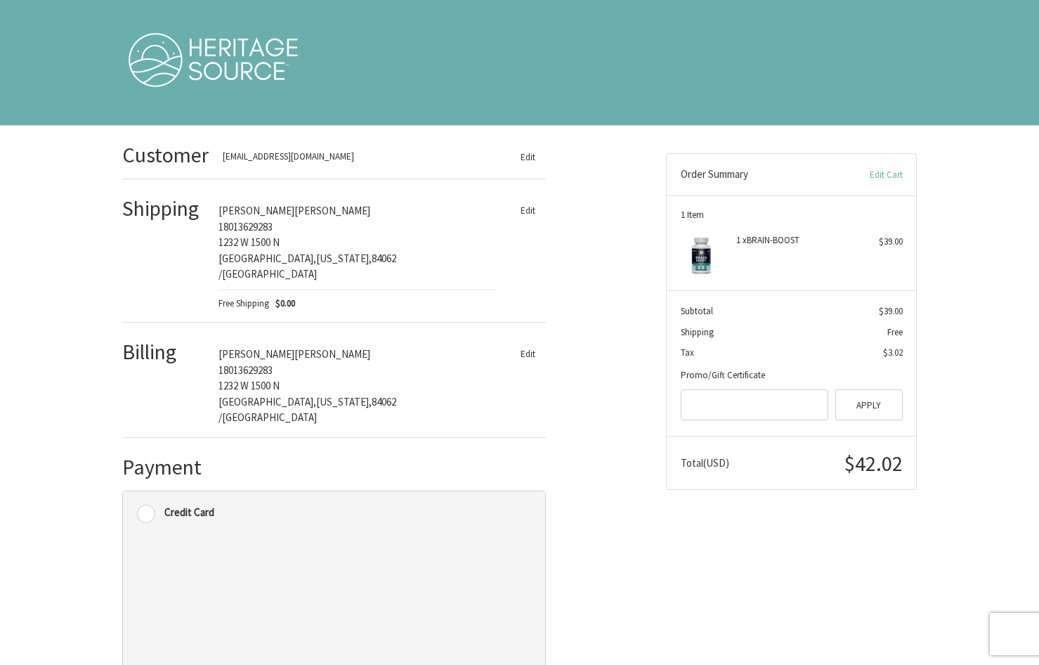
scroll to position [44, 0]
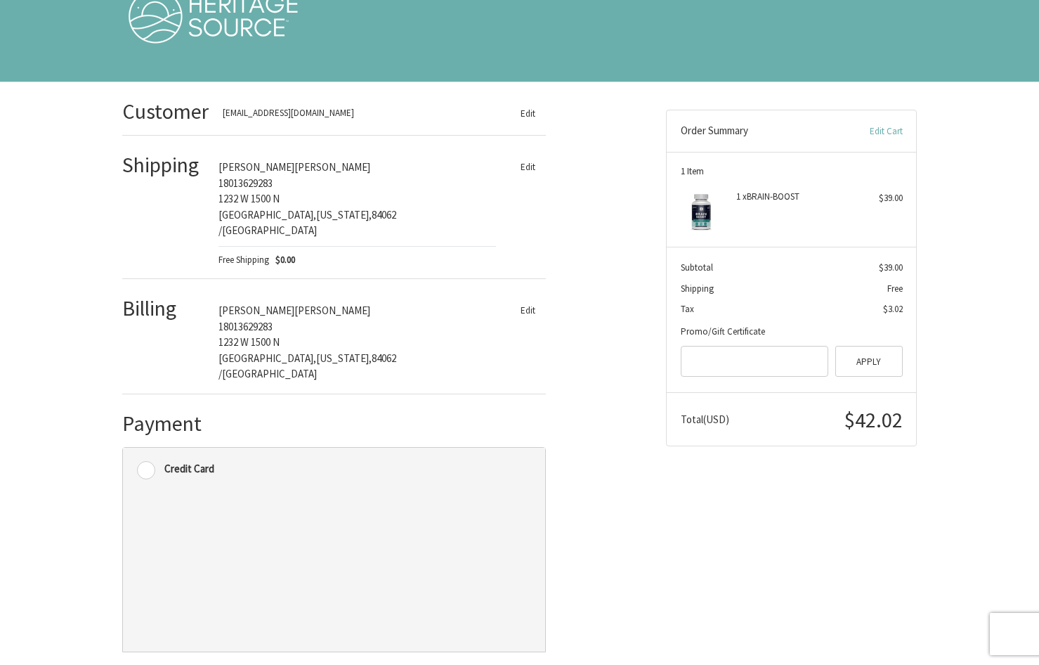
click at [873, 136] on link "Edit Cart" at bounding box center [866, 131] width 73 height 14
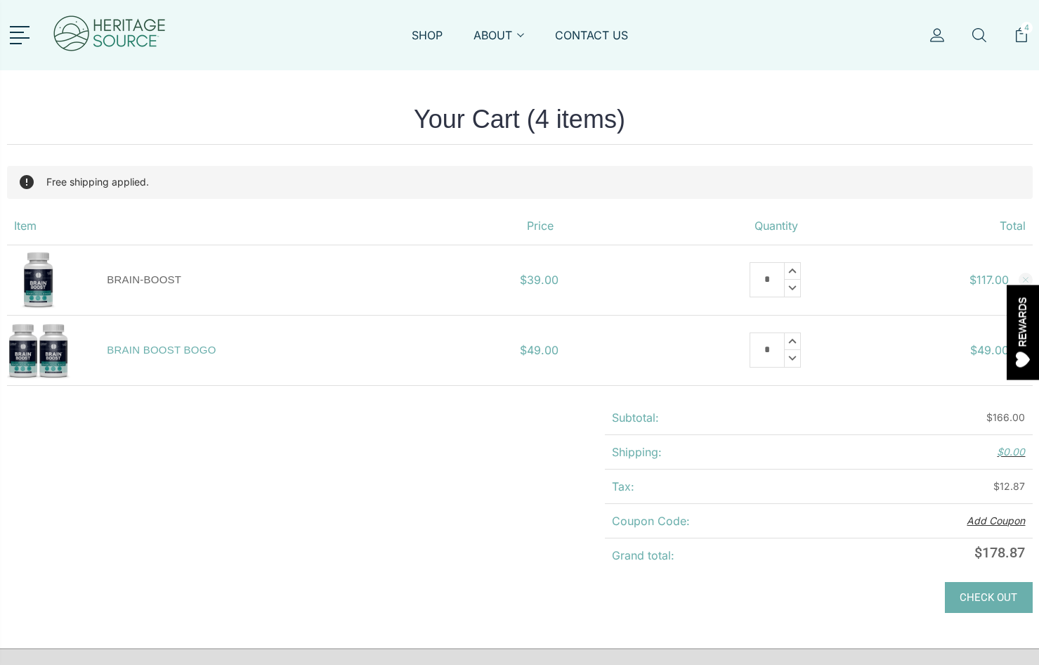
click at [151, 282] on link "BRAIN-BOOST" at bounding box center [144, 279] width 74 height 12
click at [105, 27] on img at bounding box center [109, 35] width 115 height 56
